Goal: Task Accomplishment & Management: Complete application form

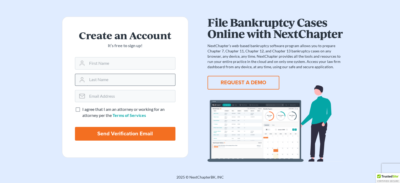
scroll to position [18, 0]
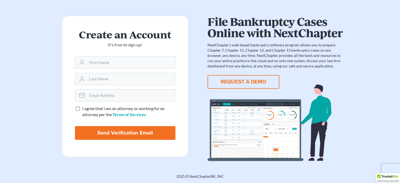
drag, startPoint x: 142, startPoint y: 97, endPoint x: 198, endPoint y: 99, distance: 55.5
click at [198, 99] on div "Create an Account It’s free to sign up! I agree that I am an attorney or workin…" at bounding box center [125, 88] width 150 height 145
click at [153, 60] on input "text" at bounding box center [131, 63] width 88 height 12
type input "Laketti"
type input "Brown"
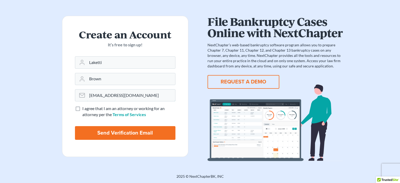
type input "lakettij@gmail.com"
click at [82, 108] on label "I agree that I am an attorney or working for an attorney per the Terms of Servi…" at bounding box center [128, 111] width 93 height 12
click at [84, 108] on input "I agree that I am an attorney or working for an attorney per the Terms of Servi…" at bounding box center [85, 106] width 3 height 3
checkbox input "true"
click at [107, 134] on input "Send Verification Email" at bounding box center [125, 133] width 100 height 14
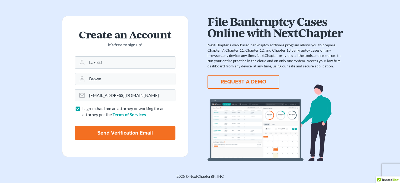
type input "Thinking..."
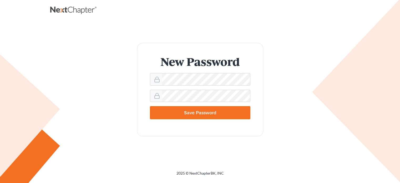
click at [243, 26] on div "New Password Save Password" at bounding box center [200, 89] width 300 height 137
click at [200, 112] on input "Save Password" at bounding box center [200, 112] width 100 height 13
type input "Thinking..."
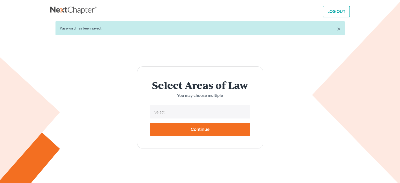
select select
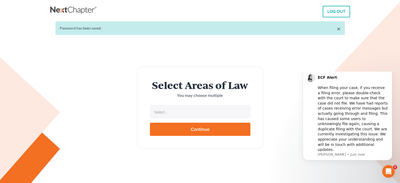
click at [341, 29] on div "× Password has been saved." at bounding box center [200, 28] width 289 height 14
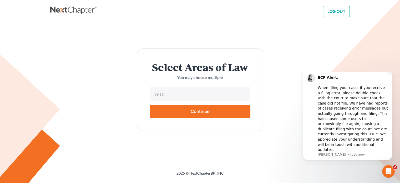
click at [390, 72] on icon "Dismiss notification" at bounding box center [390, 70] width 3 height 3
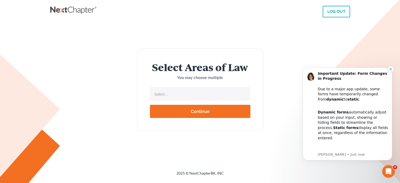
click at [389, 69] on button "Dismiss notification" at bounding box center [390, 69] width 7 height 7
